Goal: Task Accomplishment & Management: Use online tool/utility

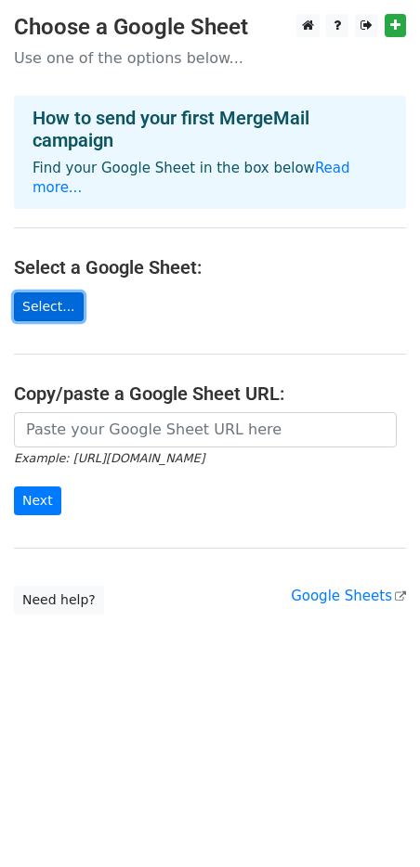
click at [67, 293] on link "Select..." at bounding box center [49, 307] width 70 height 29
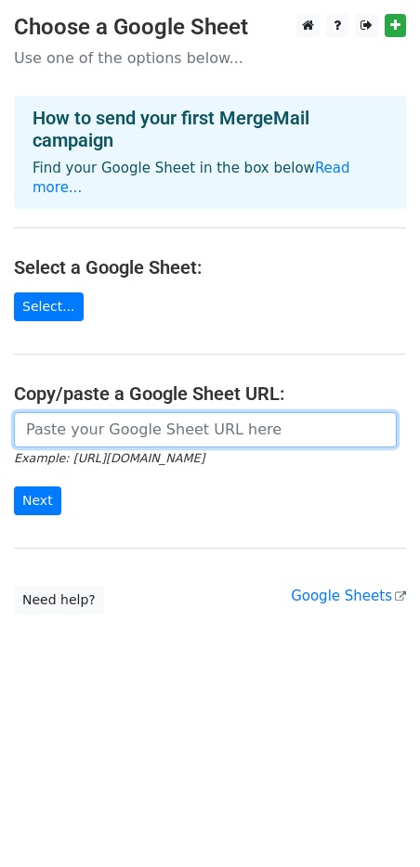
click at [90, 416] on input "url" at bounding box center [205, 429] width 383 height 35
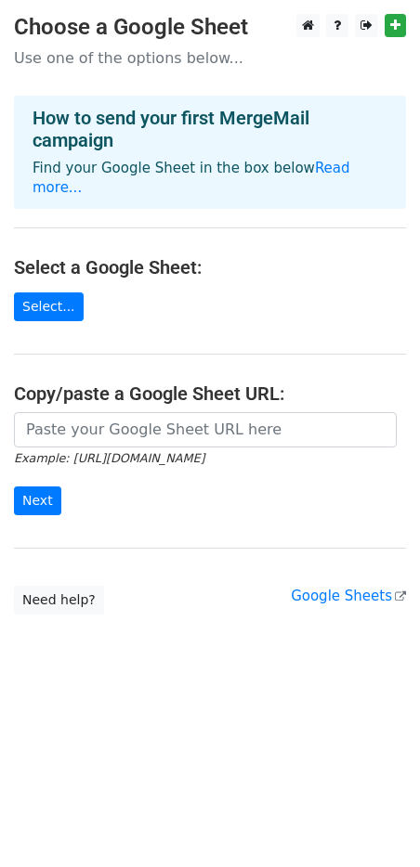
click at [149, 473] on form "Example: [URL][DOMAIN_NAME] Next" at bounding box center [210, 464] width 392 height 104
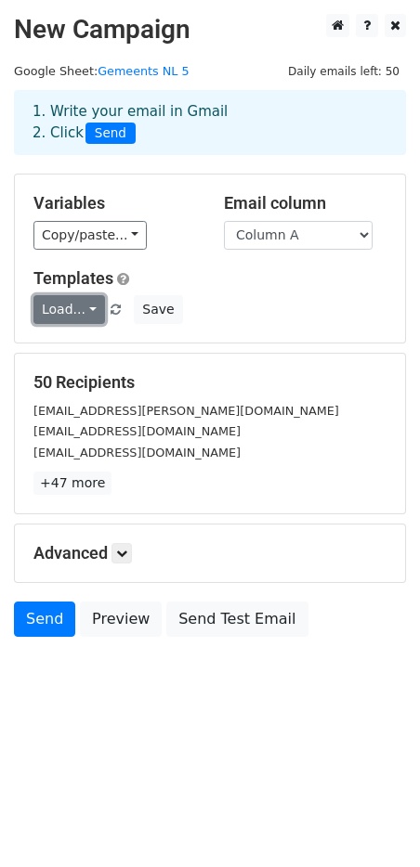
click at [64, 297] on link "Load..." at bounding box center [69, 309] width 72 height 29
click at [209, 286] on h5 "Templates" at bounding box center [209, 278] width 353 height 20
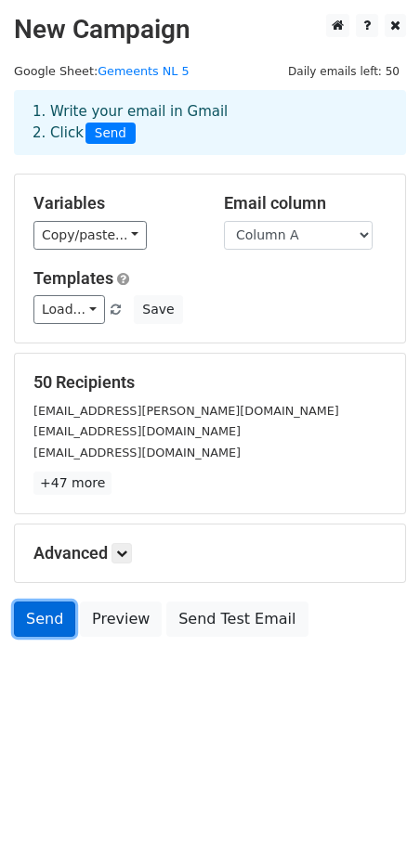
click at [53, 611] on link "Send" at bounding box center [44, 619] width 61 height 35
